Goal: Book appointment/travel/reservation

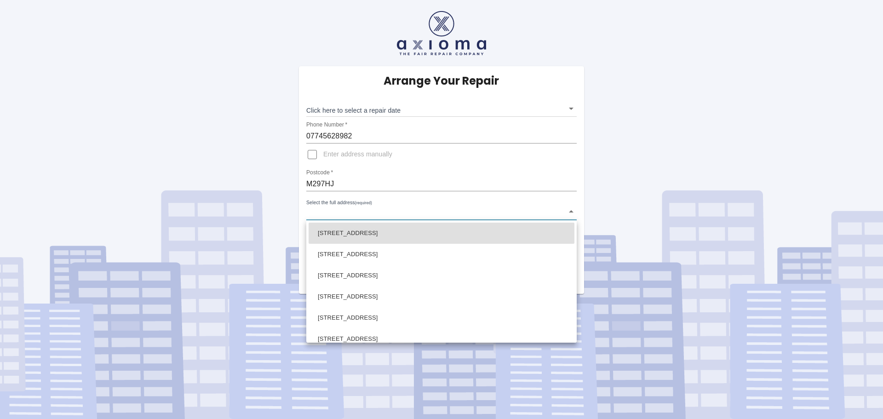
click at [572, 210] on body "Arrange Your Repair Click here to select a repair date ​ Phone Number   * 07745…" at bounding box center [441, 209] width 883 height 419
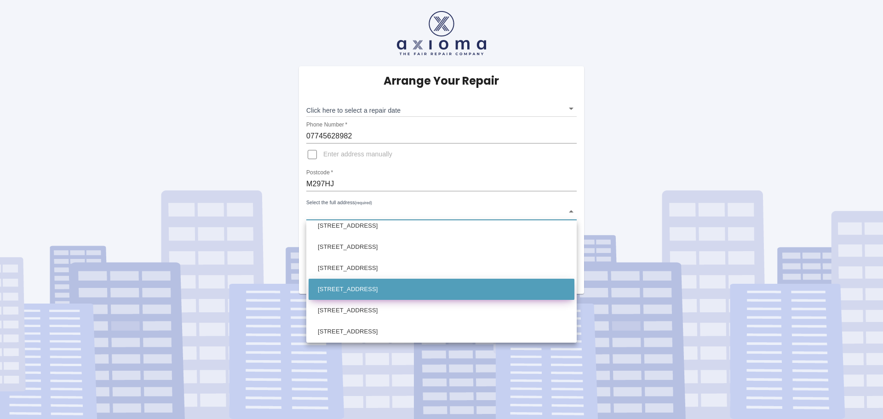
scroll to position [411, 0]
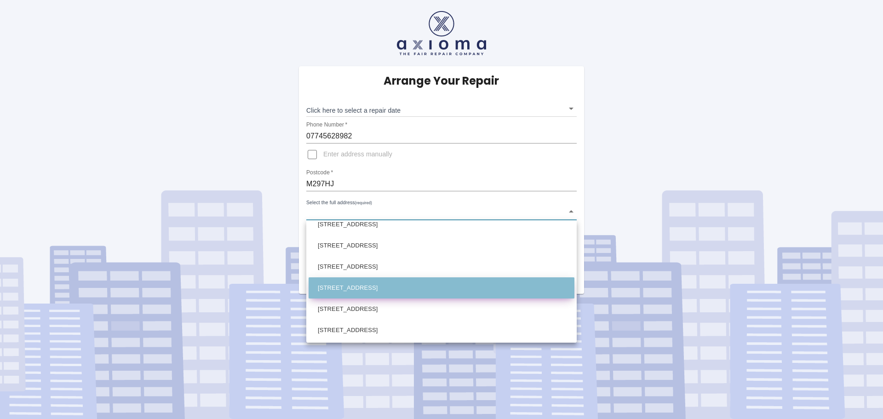
click at [344, 285] on li "[STREET_ADDRESS]" at bounding box center [442, 287] width 266 height 21
type input "[STREET_ADDRESS]"
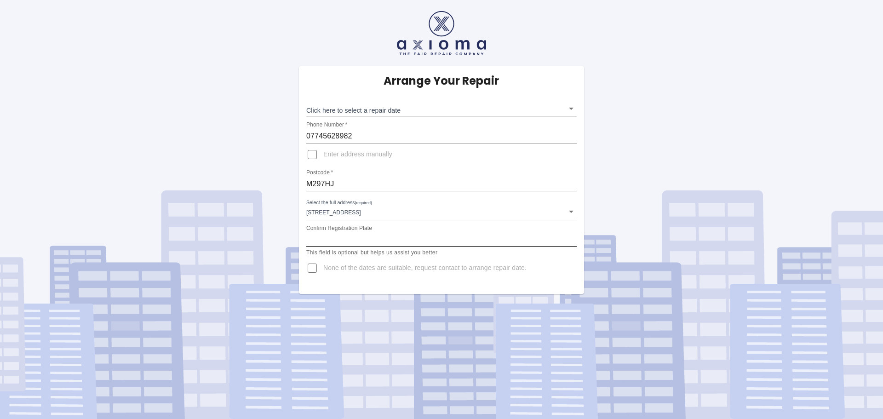
click at [324, 237] on input "Confirm Registration Plate" at bounding box center [441, 239] width 270 height 15
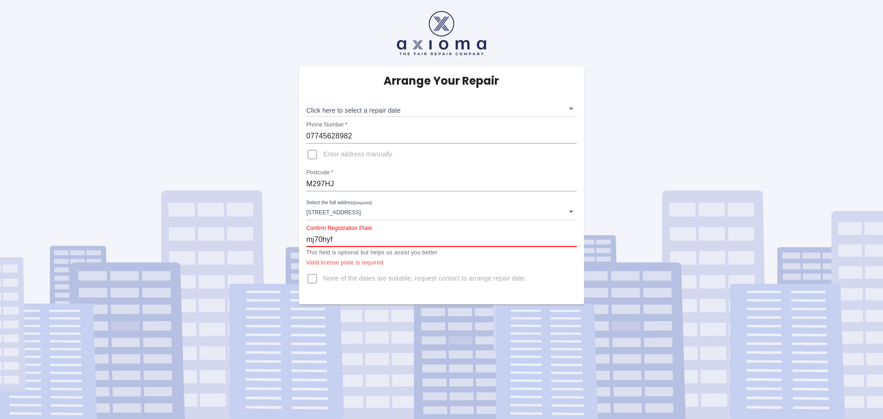
type input "mj70hyf"
click at [311, 280] on input "None of the dates are suitable, request contact to arrange repair date." at bounding box center [312, 279] width 22 height 22
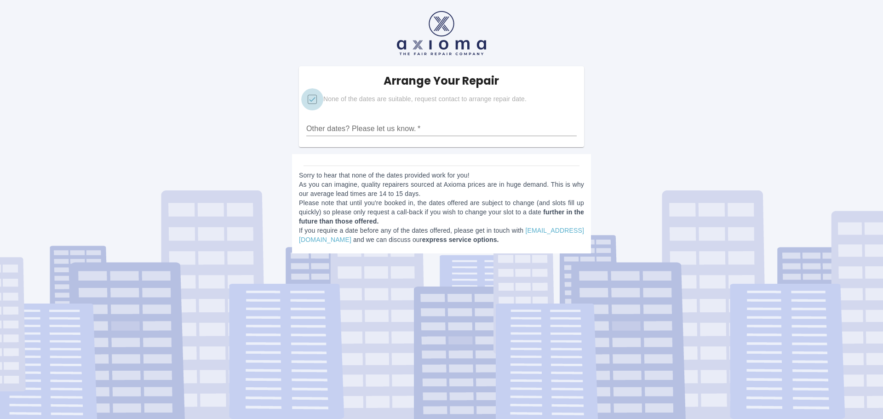
click at [316, 107] on input "None of the dates are suitable, request contact to arrange repair date." at bounding box center [312, 99] width 22 height 22
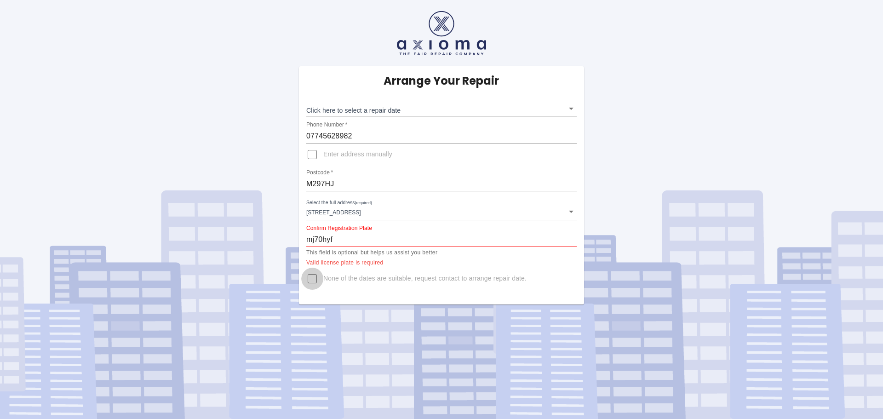
click at [311, 279] on input "None of the dates are suitable, request contact to arrange repair date." at bounding box center [312, 279] width 22 height 22
checkbox input "true"
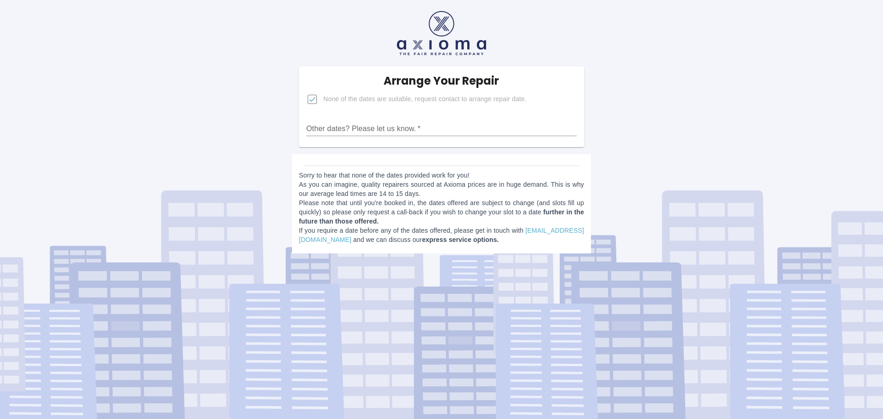
click at [304, 142] on div "Arrange Your Repair None of the dates are suitable, request contact to arrange …" at bounding box center [441, 106] width 285 height 81
click at [315, 138] on div "Arrange Your Repair None of the dates are suitable, request contact to arrange …" at bounding box center [441, 106] width 285 height 81
click at [306, 141] on div "Arrange Your Repair None of the dates are suitable, request contact to arrange …" at bounding box center [441, 106] width 285 height 81
click at [350, 139] on div "Arrange Your Repair None of the dates are suitable, request contact to arrange …" at bounding box center [441, 106] width 285 height 81
click at [413, 127] on input "Other dates? Please let us know.   *" at bounding box center [441, 128] width 270 height 15
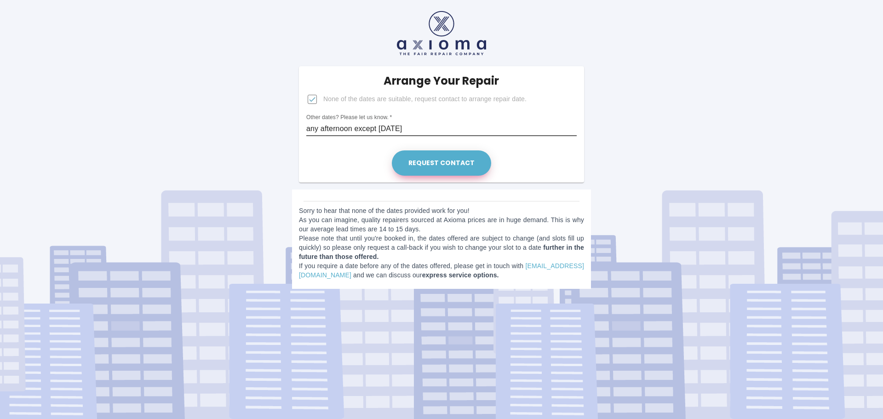
type input "any afternoon except monday 22 september"
click at [444, 166] on button "Request contact" at bounding box center [441, 162] width 99 height 25
